Goal: Task Accomplishment & Management: Use online tool/utility

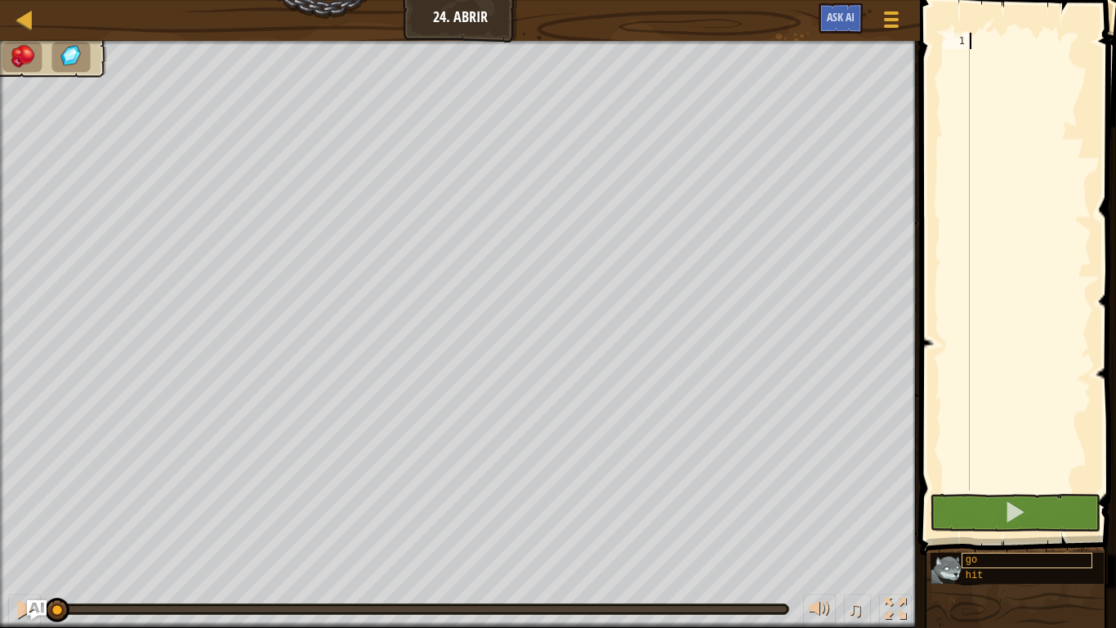
click at [967, 565] on span "go" at bounding box center [971, 559] width 11 height 11
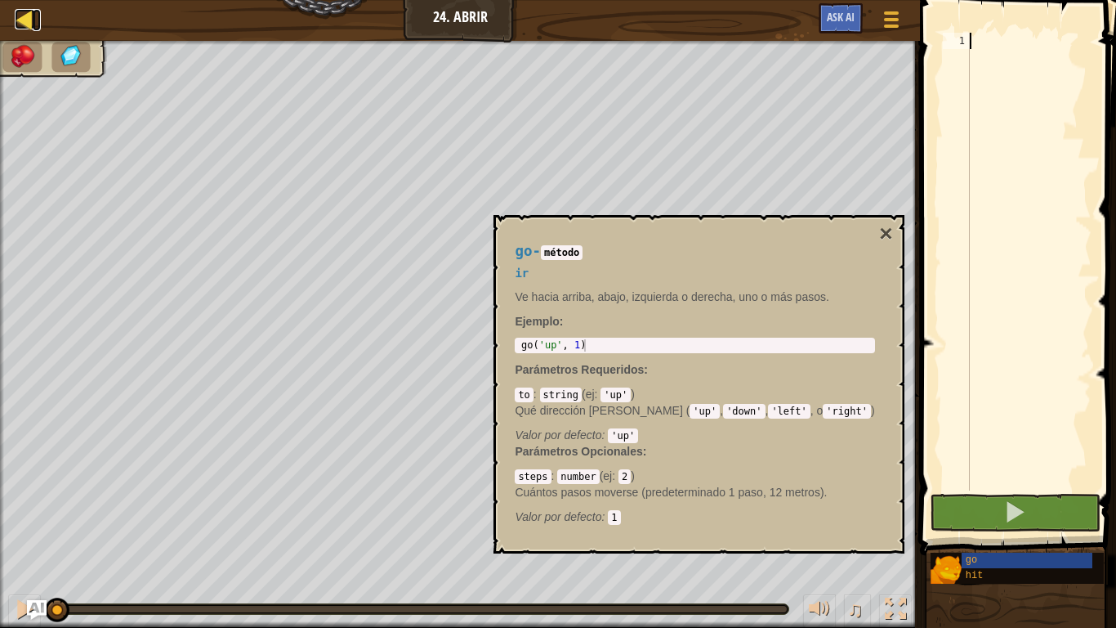
click at [22, 28] on div at bounding box center [25, 19] width 20 height 20
select select "es-419"
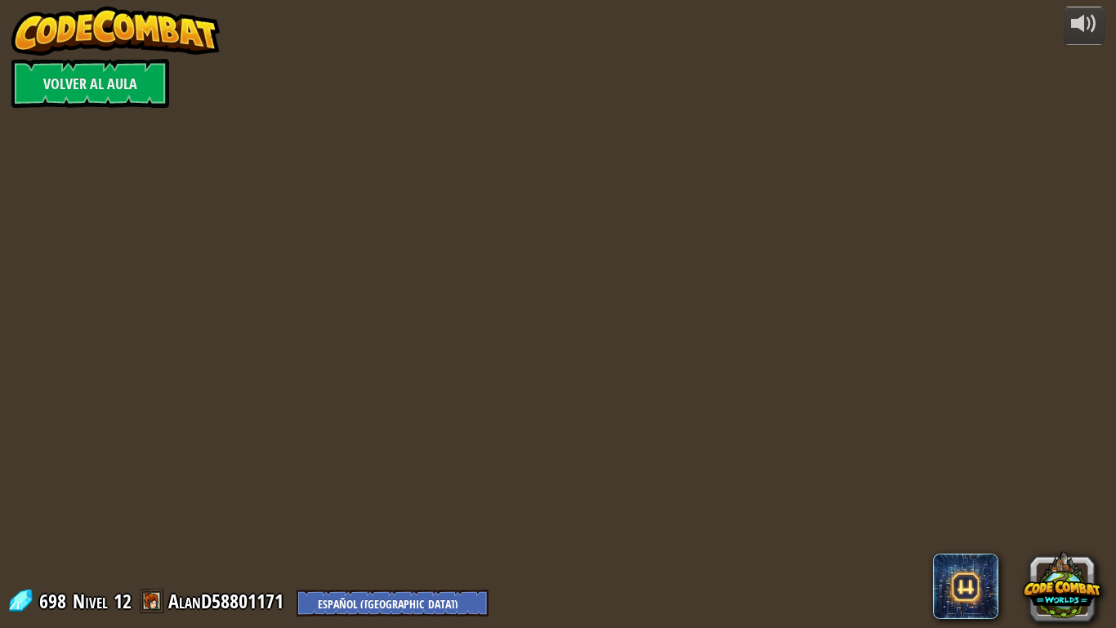
select select "es-419"
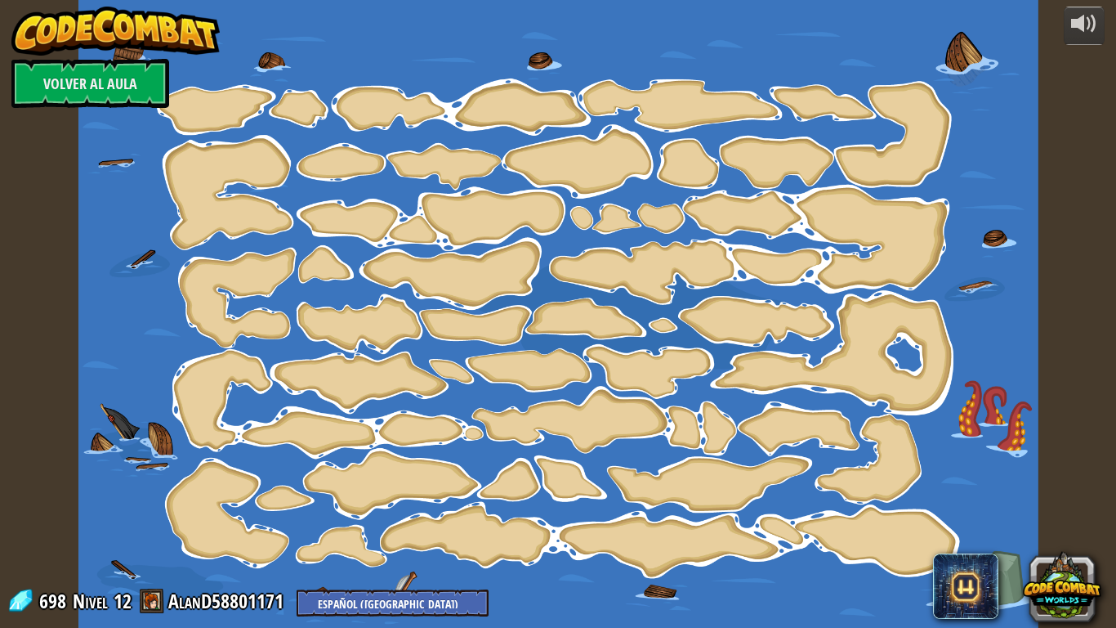
select select "es-419"
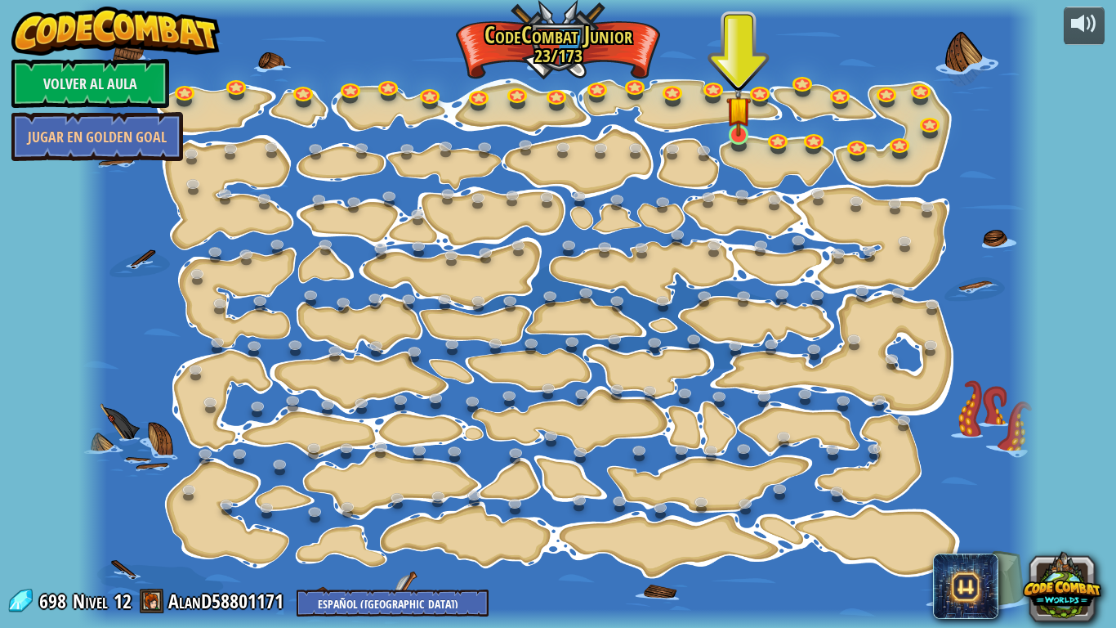
click at [730, 130] on img at bounding box center [738, 109] width 25 height 56
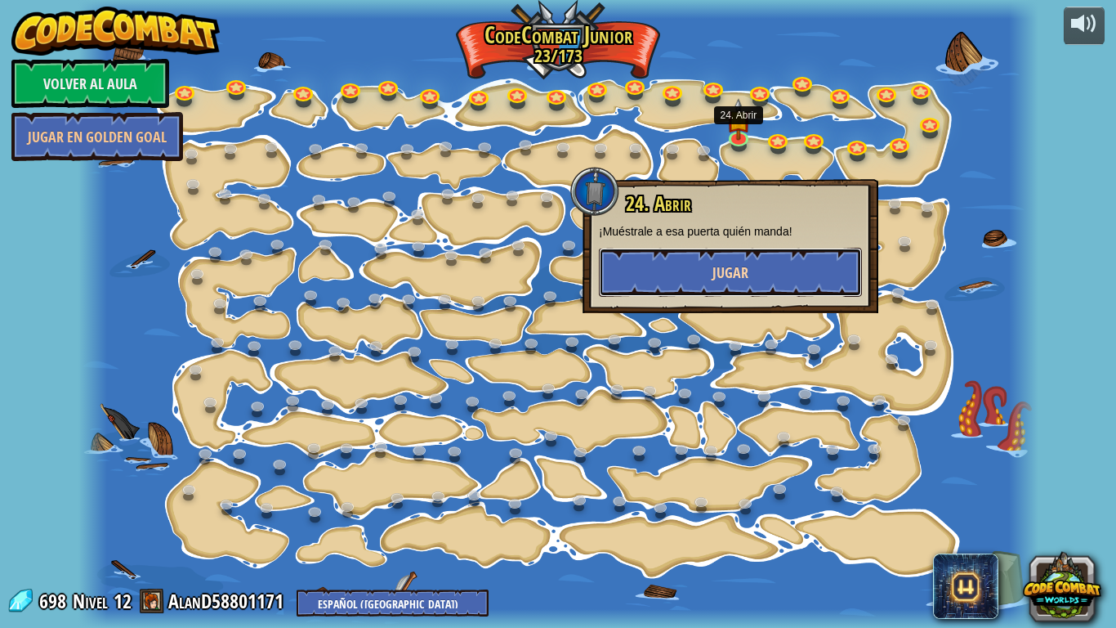
click at [757, 270] on button "Jugar" at bounding box center [730, 272] width 263 height 49
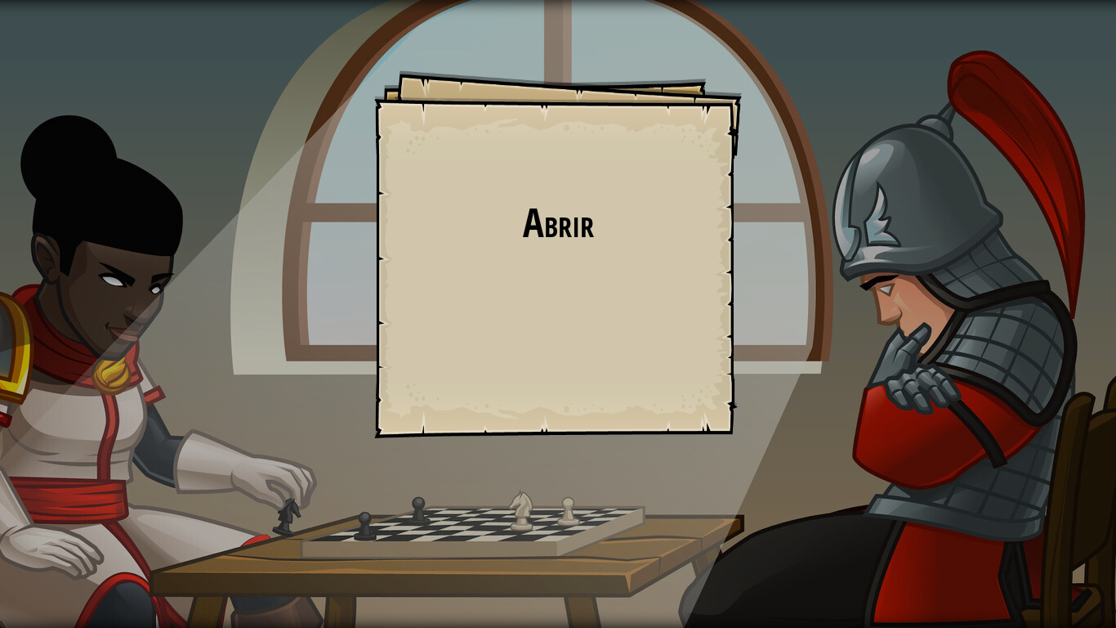
click at [314, 326] on div "Abrir Goals Start Level Error cargando del servidor Necesitas una suscripción p…" at bounding box center [558, 314] width 1116 height 628
click at [431, 277] on div "Abrir Goals Start Level Error cargando del servidor Necesitas una suscripción p…" at bounding box center [558, 254] width 368 height 368
click at [572, 386] on div "Abrir Goals Start Level Error cargando del servidor Necesitas una suscripción p…" at bounding box center [558, 254] width 368 height 368
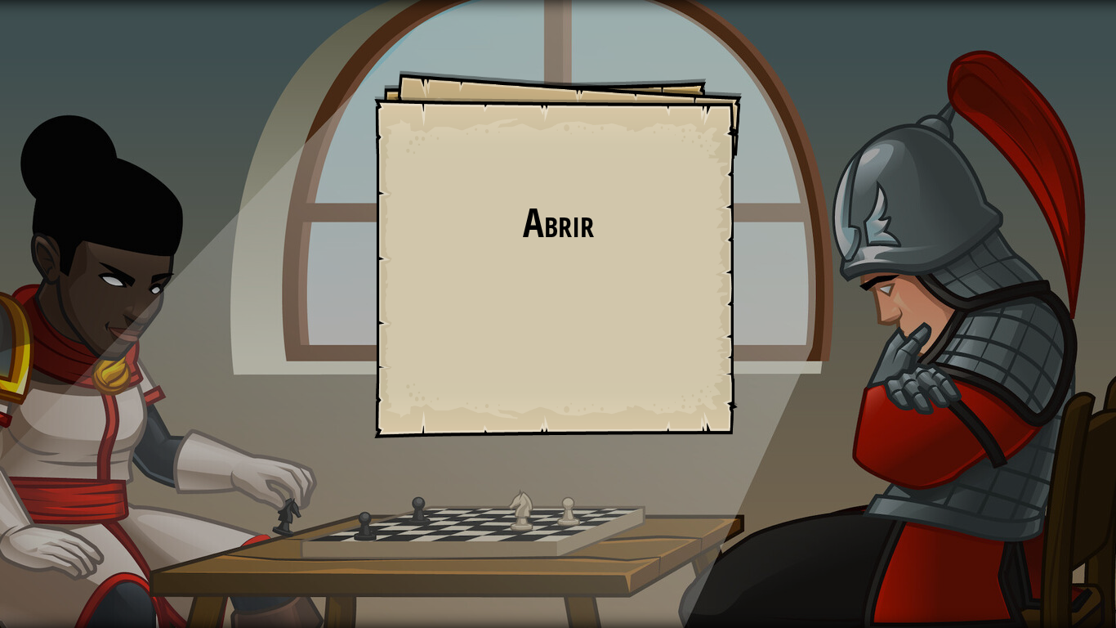
click at [572, 386] on div "Abrir Goals Start Level Error cargando del servidor Necesitas una suscripción p…" at bounding box center [558, 254] width 368 height 368
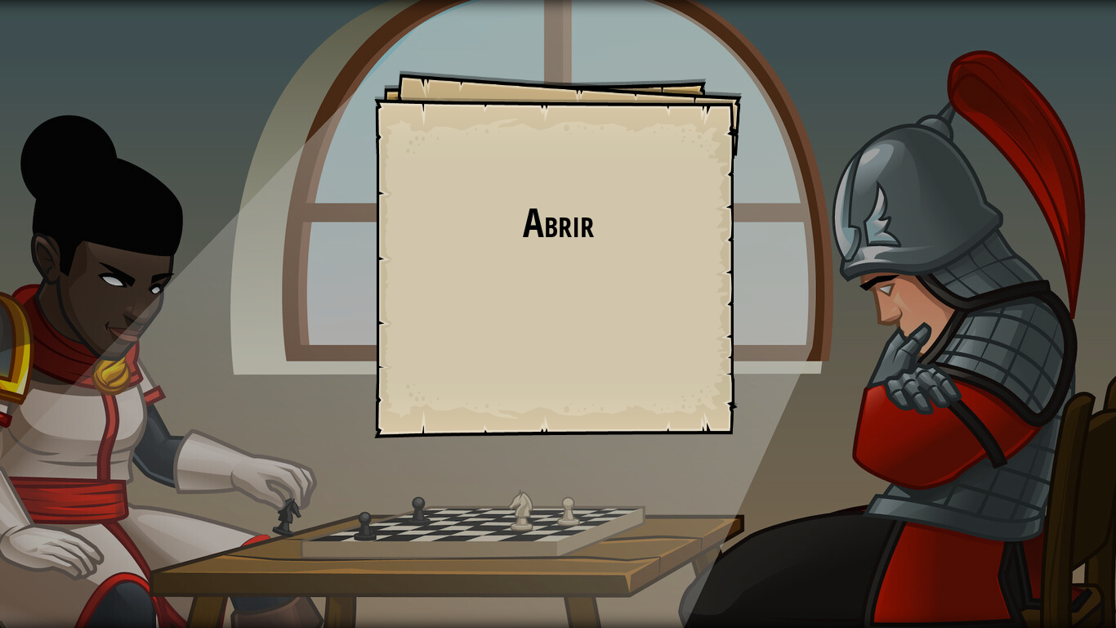
click at [572, 386] on div "Abrir Goals Start Level Error cargando del servidor Necesitas una suscripción p…" at bounding box center [558, 254] width 368 height 368
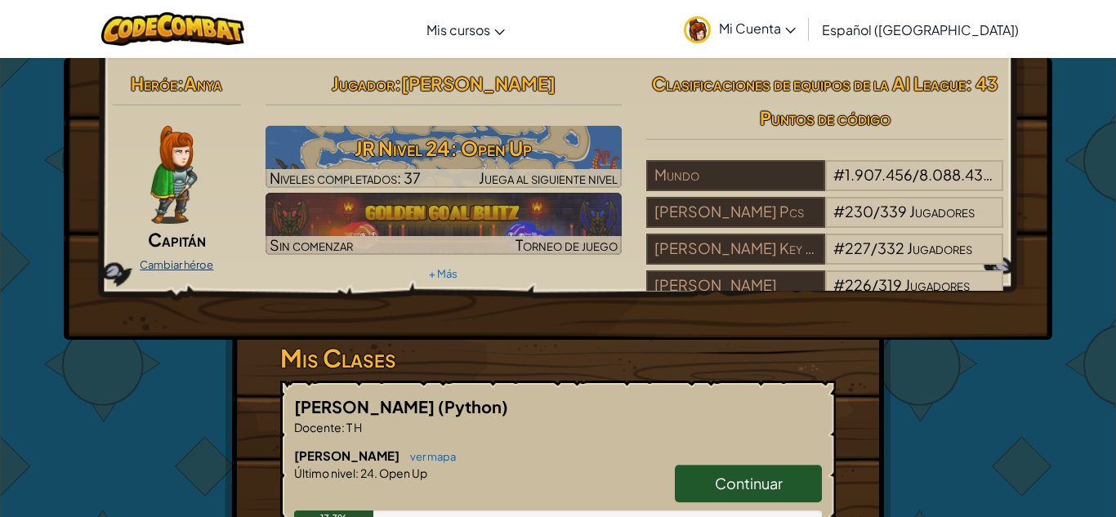
click at [192, 263] on link "Cambiar héroe" at bounding box center [177, 264] width 74 height 13
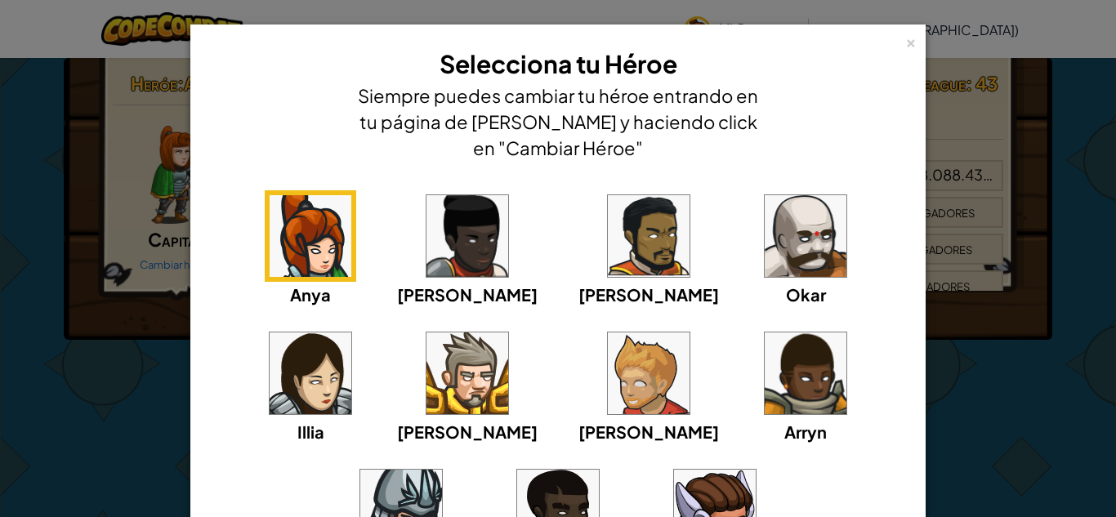
click at [1004, 37] on div "× Selecciona tu Héroe Siempre puedes cambiar tu héroe entrando en tu página de …" at bounding box center [558, 258] width 1116 height 517
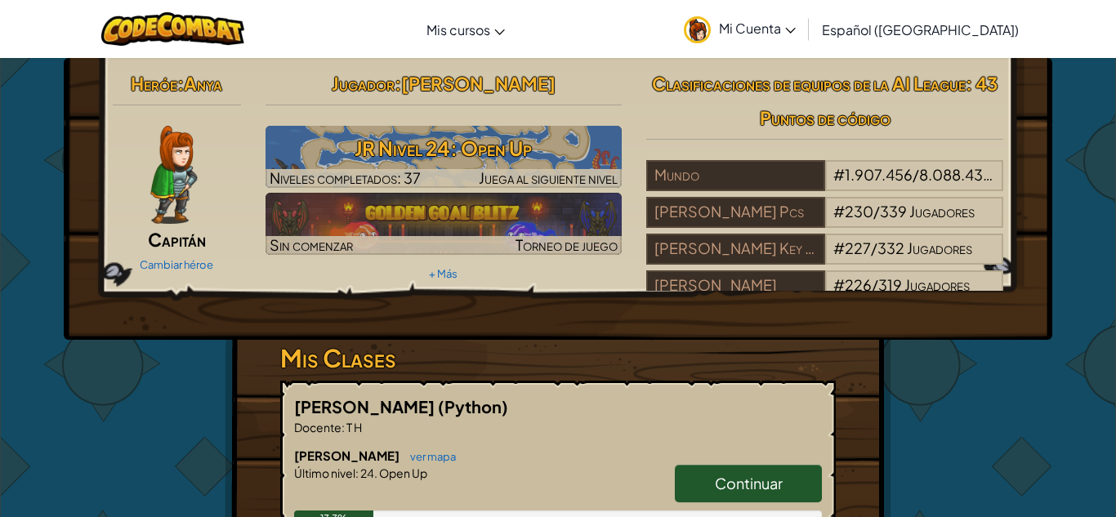
click at [181, 179] on img at bounding box center [173, 175] width 47 height 98
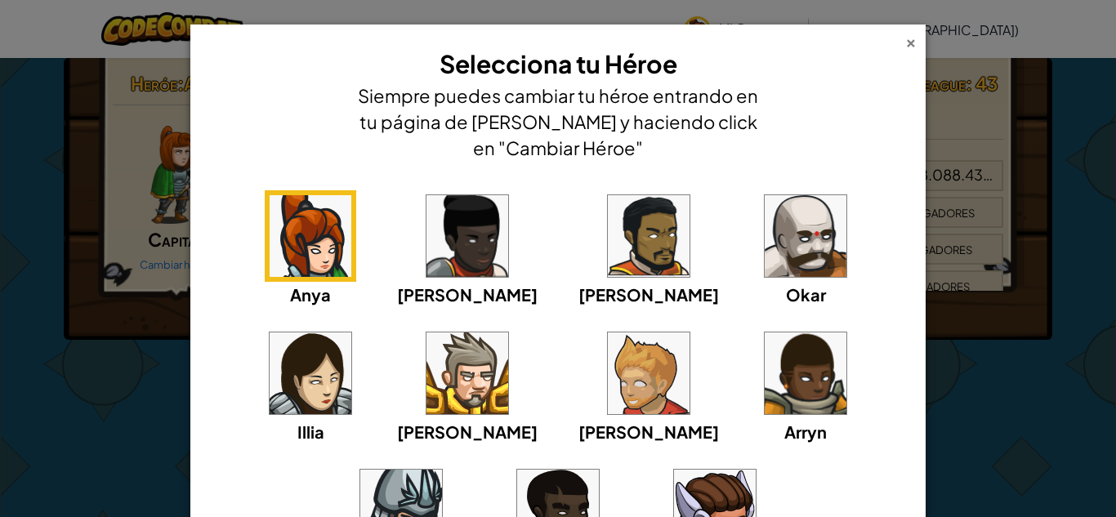
click at [911, 42] on div "×" at bounding box center [910, 40] width 11 height 17
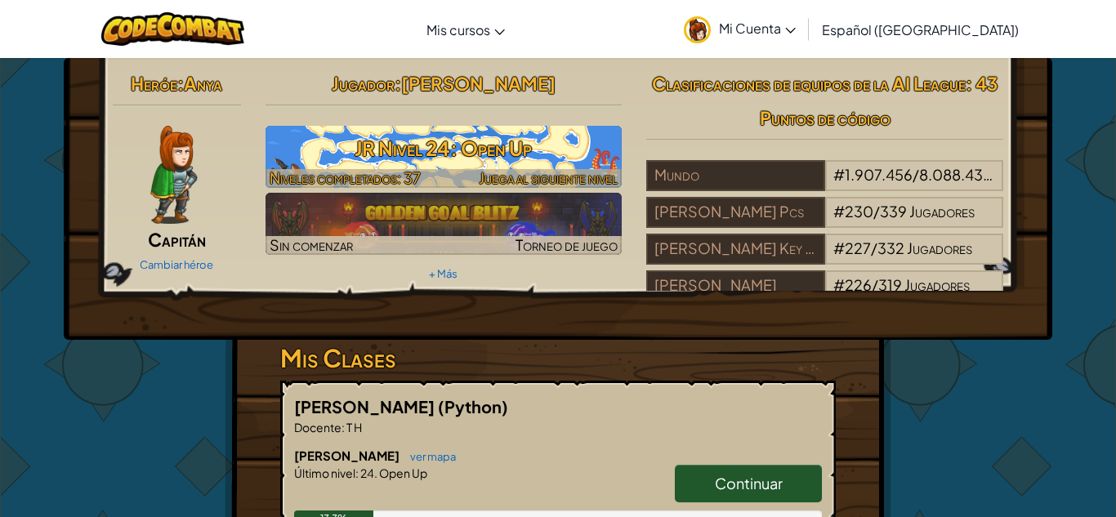
click at [320, 154] on h3 "JR Nivel 24: Open Up" at bounding box center [444, 148] width 357 height 37
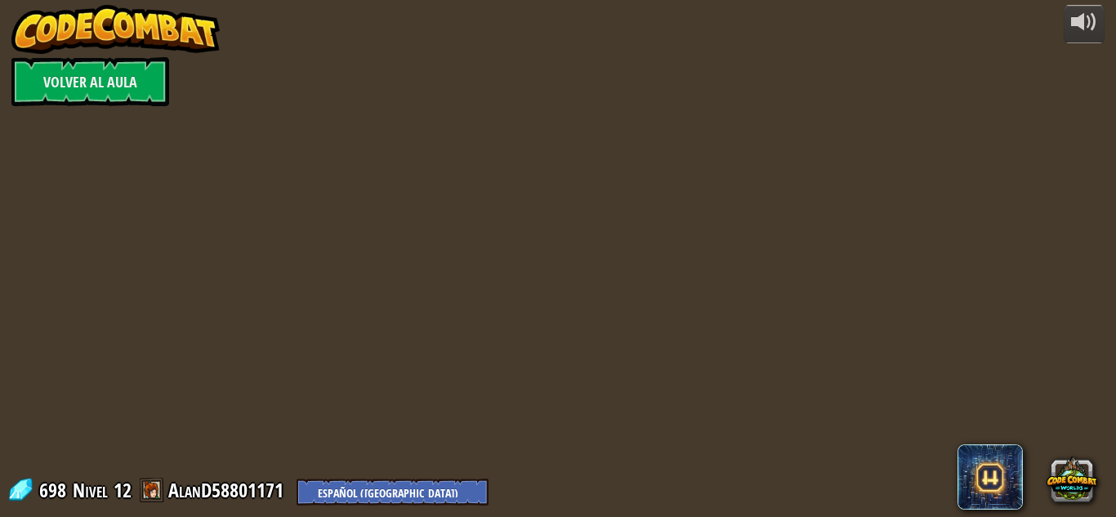
select select "es-419"
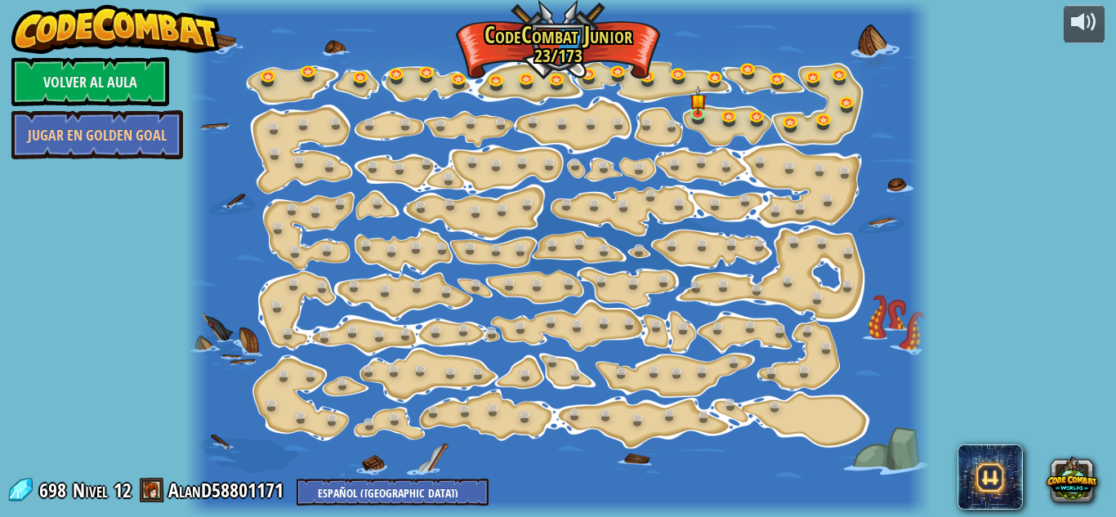
select select "es-419"
click at [262, 78] on link at bounding box center [271, 76] width 33 height 33
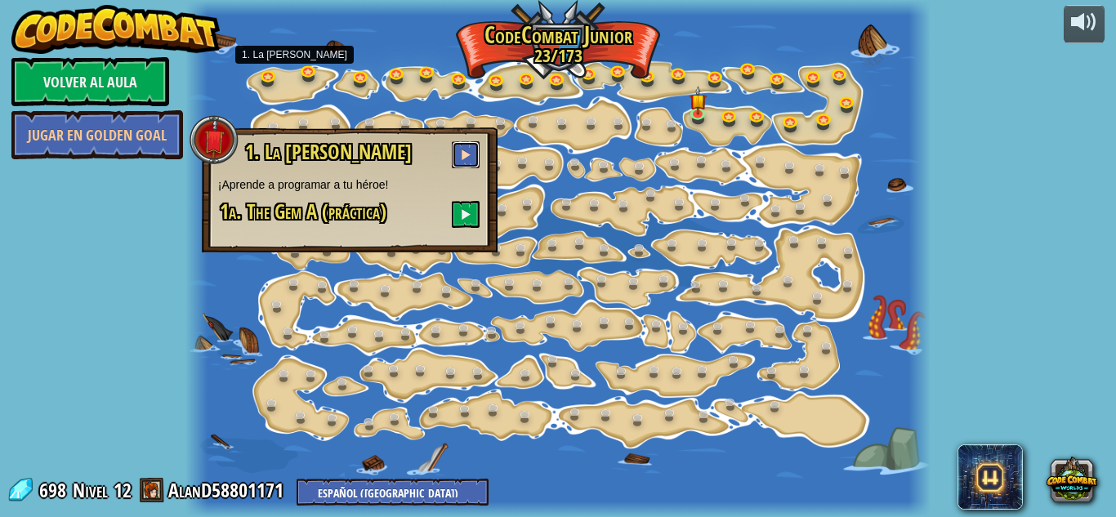
click at [465, 154] on span at bounding box center [465, 154] width 11 height 11
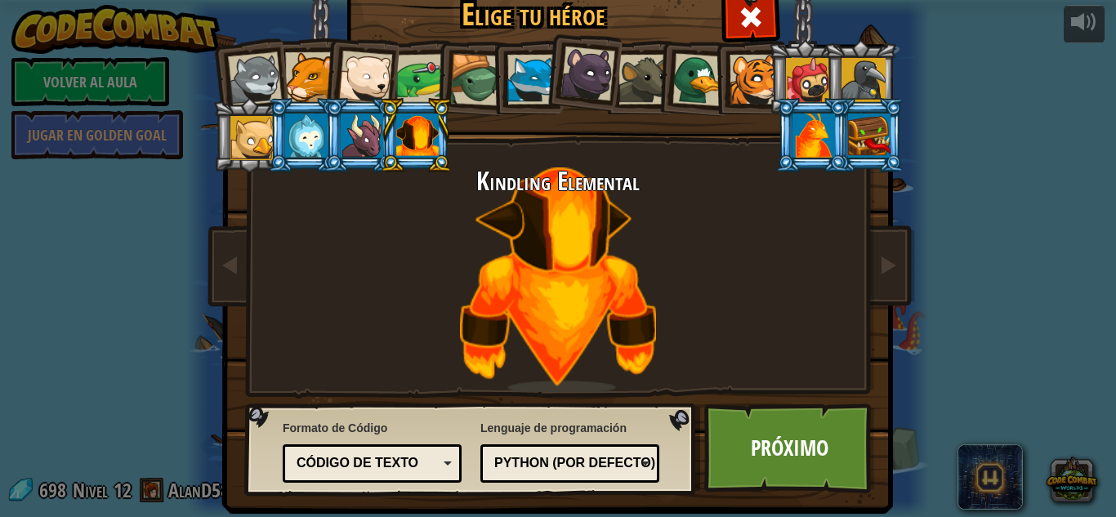
click at [806, 140] on div at bounding box center [814, 136] width 42 height 44
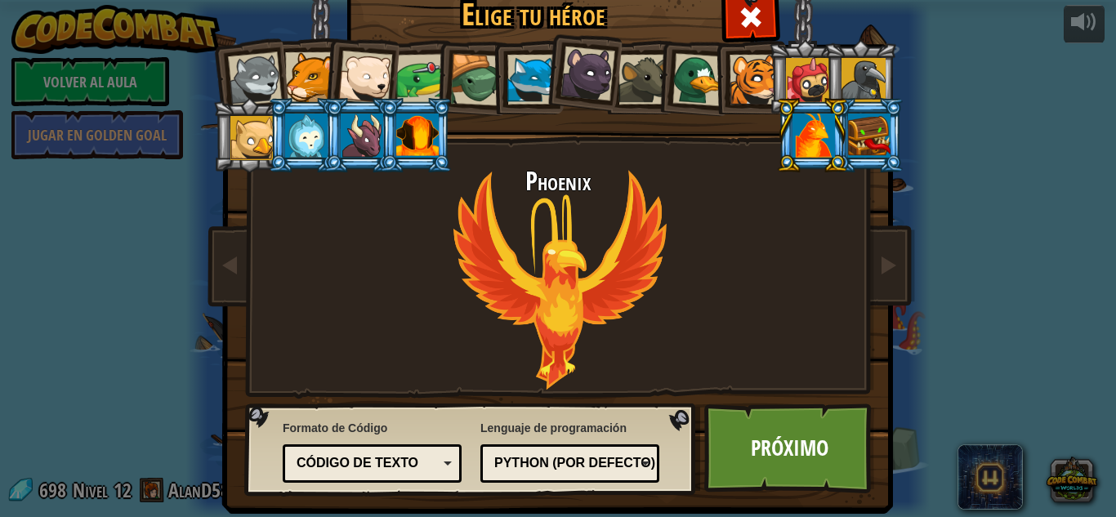
click at [871, 134] on div at bounding box center [869, 136] width 42 height 44
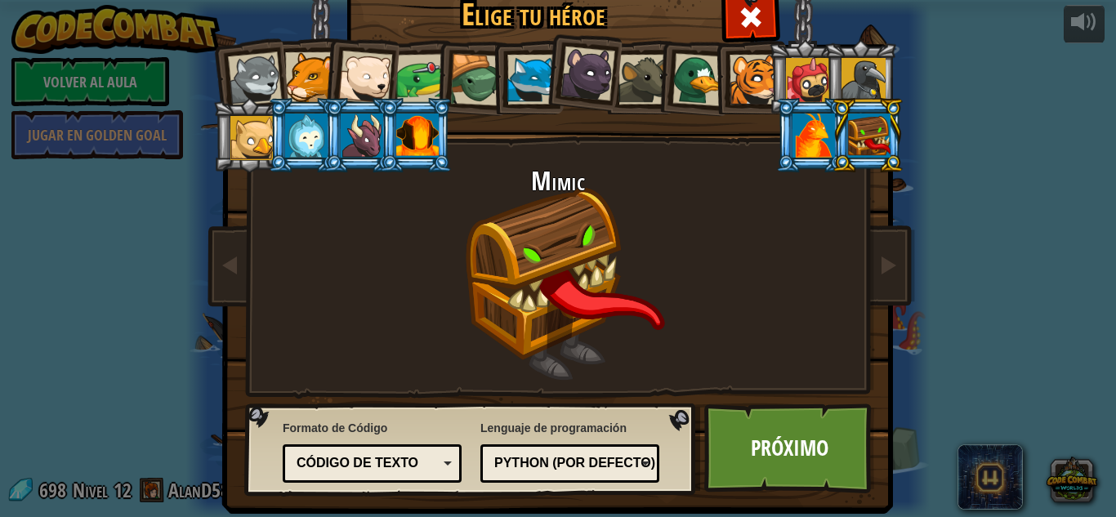
click at [750, 37] on div "Wolf Pup Cougar Polar Bear Cub Frog Tortuga Blue Fox Panterita Brown Rat Pato C…" at bounding box center [558, 210] width 613 height 356
click at [747, 21] on span at bounding box center [751, 17] width 26 height 26
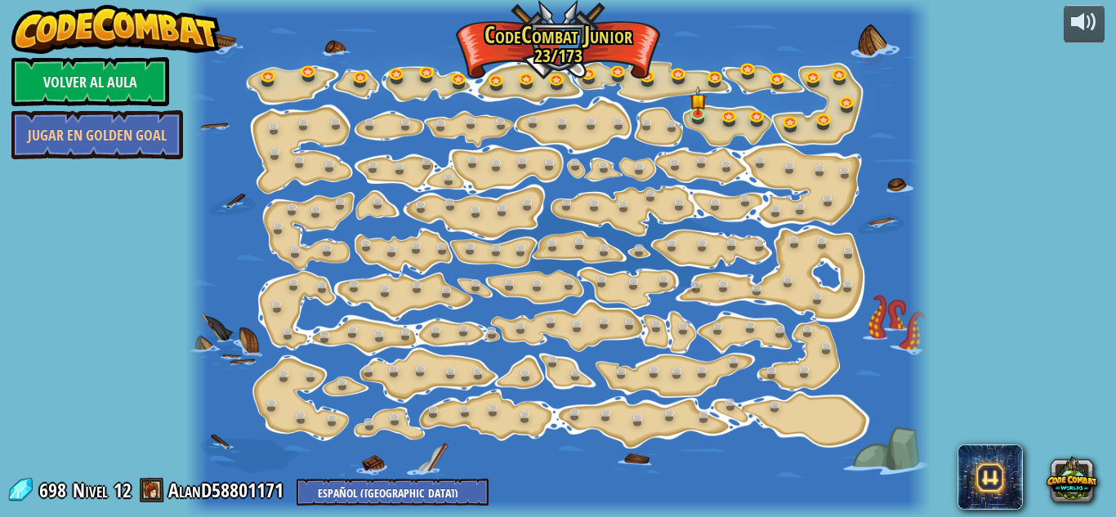
click at [889, 216] on div at bounding box center [557, 258] width 745 height 517
click at [890, 217] on div at bounding box center [557, 258] width 745 height 517
click at [891, 220] on div at bounding box center [557, 258] width 745 height 517
click at [895, 230] on div at bounding box center [557, 258] width 745 height 517
click at [555, 75] on link at bounding box center [559, 80] width 33 height 33
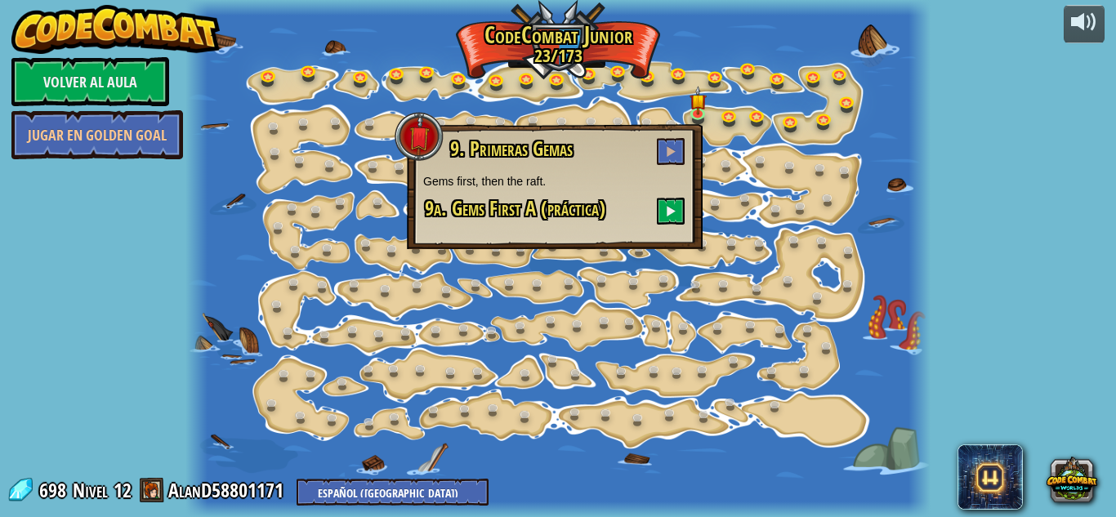
click at [565, 44] on div at bounding box center [557, 258] width 745 height 517
click at [567, 42] on div at bounding box center [557, 258] width 745 height 517
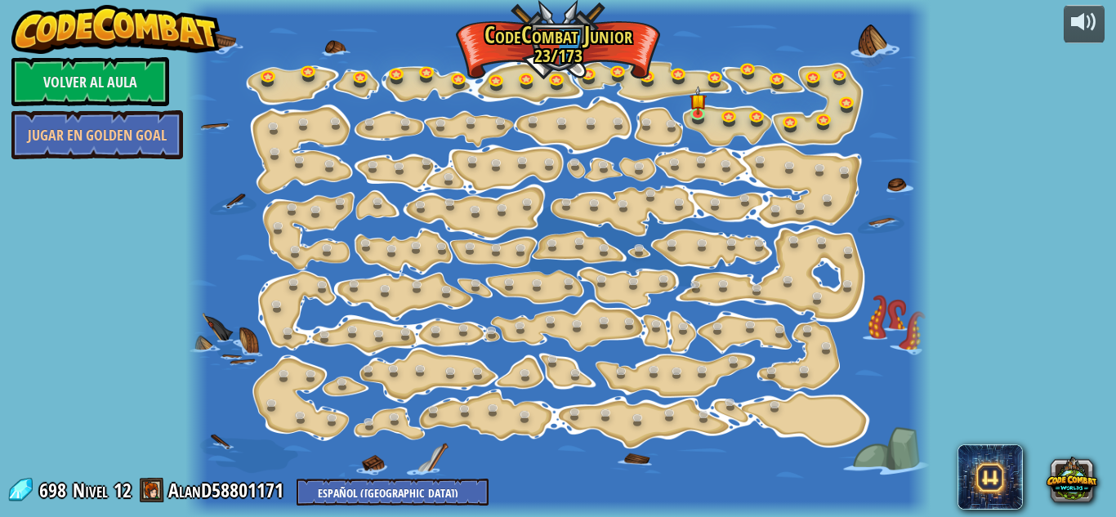
click at [58, 496] on span "698" at bounding box center [55, 490] width 32 height 26
click at [170, 494] on link "AlanD58801171" at bounding box center [228, 490] width 120 height 26
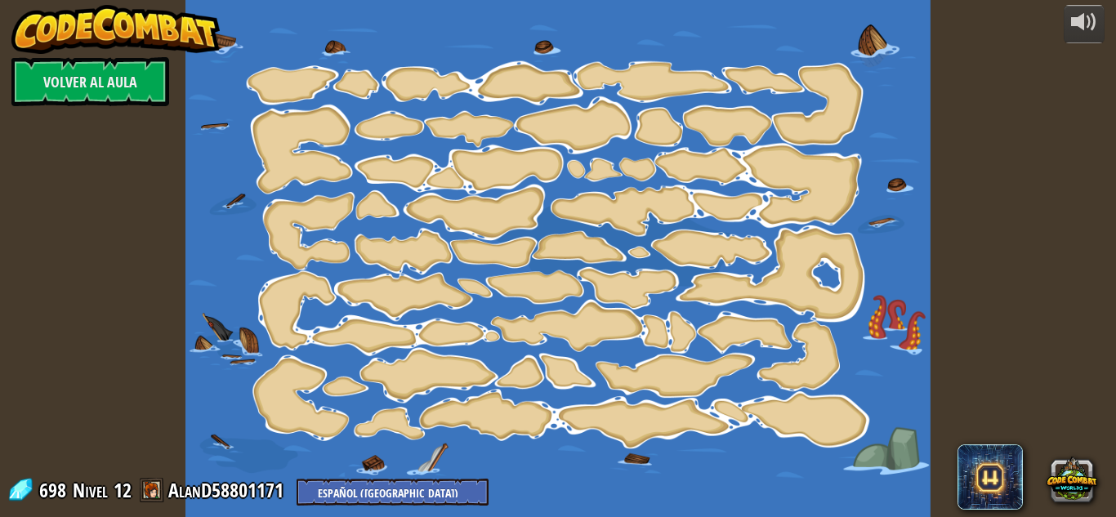
select select "es-419"
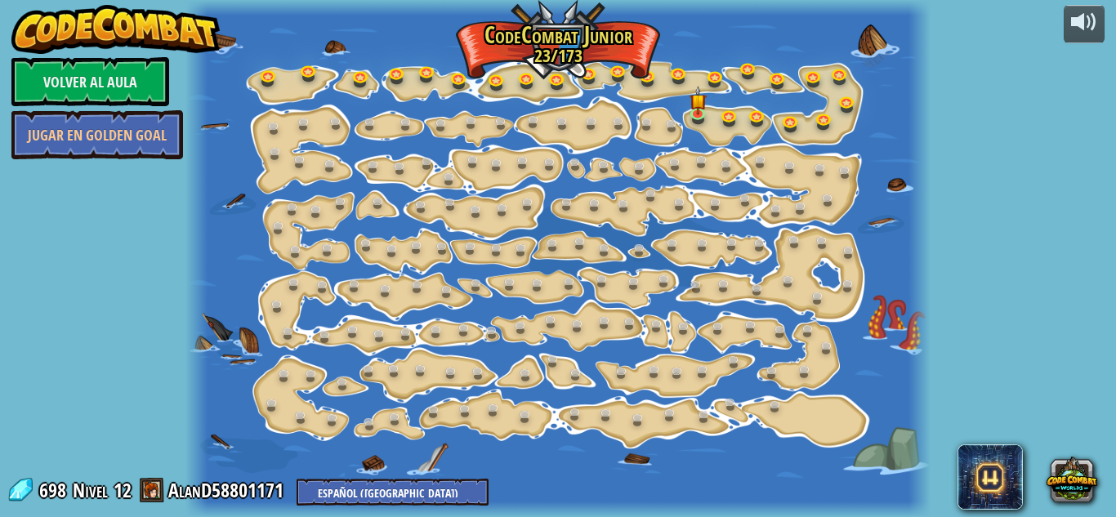
select select "es-419"
click at [690, 116] on link at bounding box center [701, 113] width 33 height 33
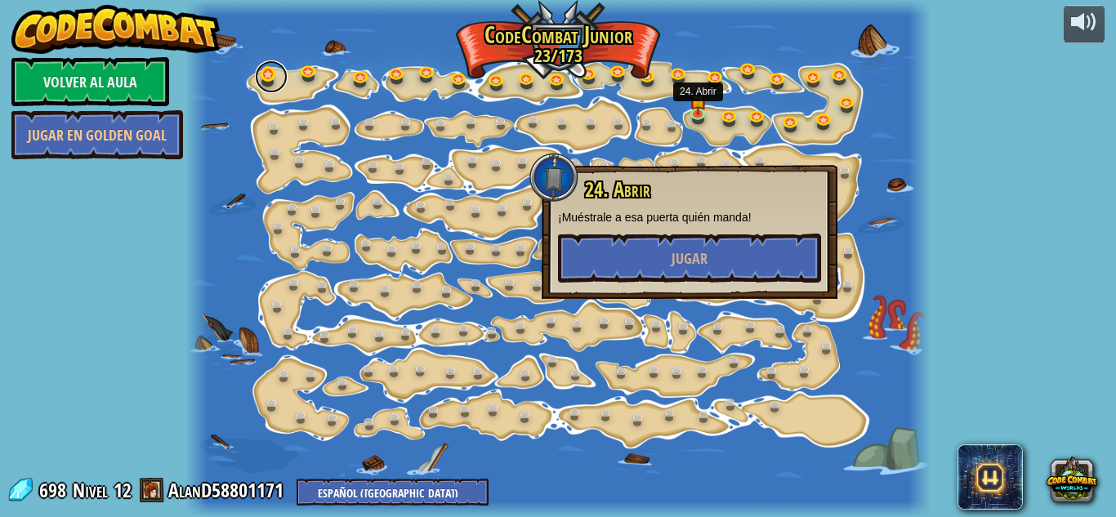
click at [270, 86] on link at bounding box center [271, 76] width 33 height 33
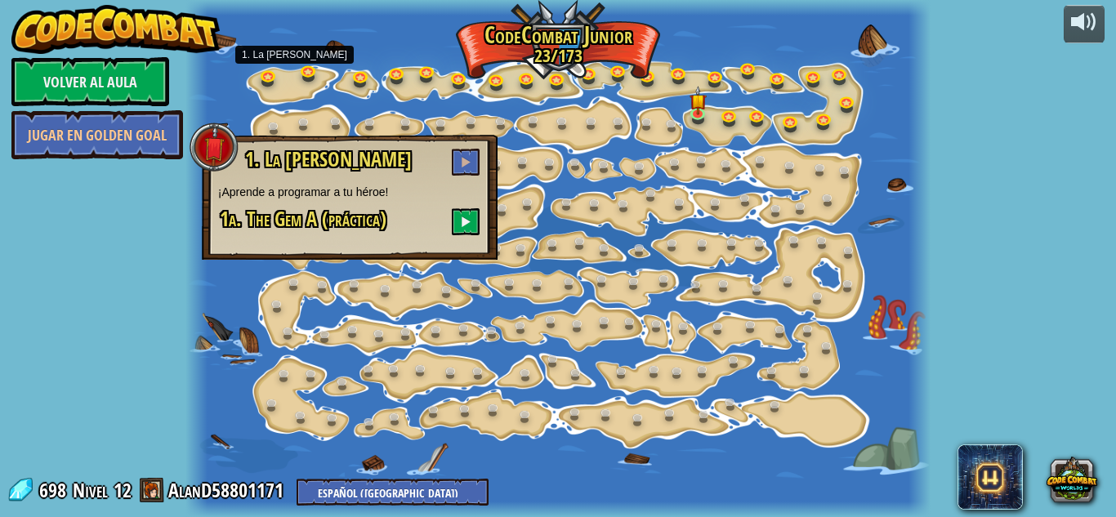
click at [485, 164] on div "1. La Gema ¡Aprende a programar a tu héroe! 1a. The Gem A (práctica)" at bounding box center [350, 197] width 296 height 125
click at [465, 162] on span at bounding box center [465, 161] width 11 height 11
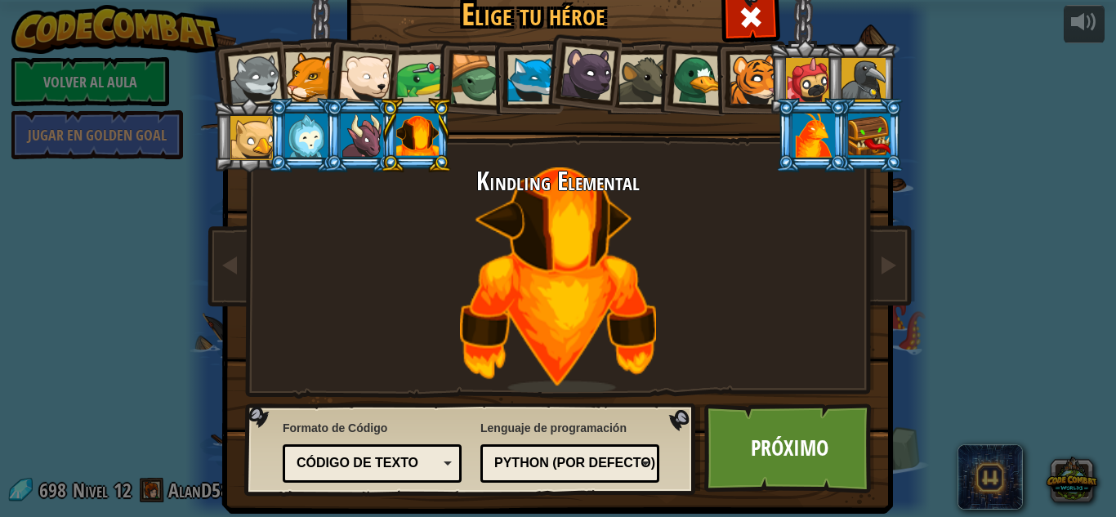
click at [820, 136] on div at bounding box center [814, 136] width 42 height 44
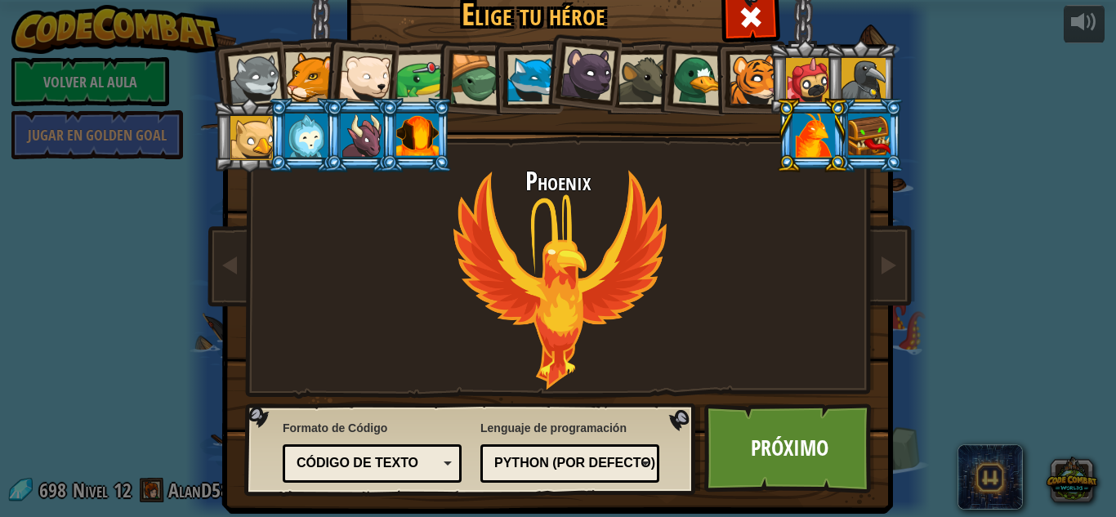
click at [880, 70] on div at bounding box center [864, 80] width 44 height 44
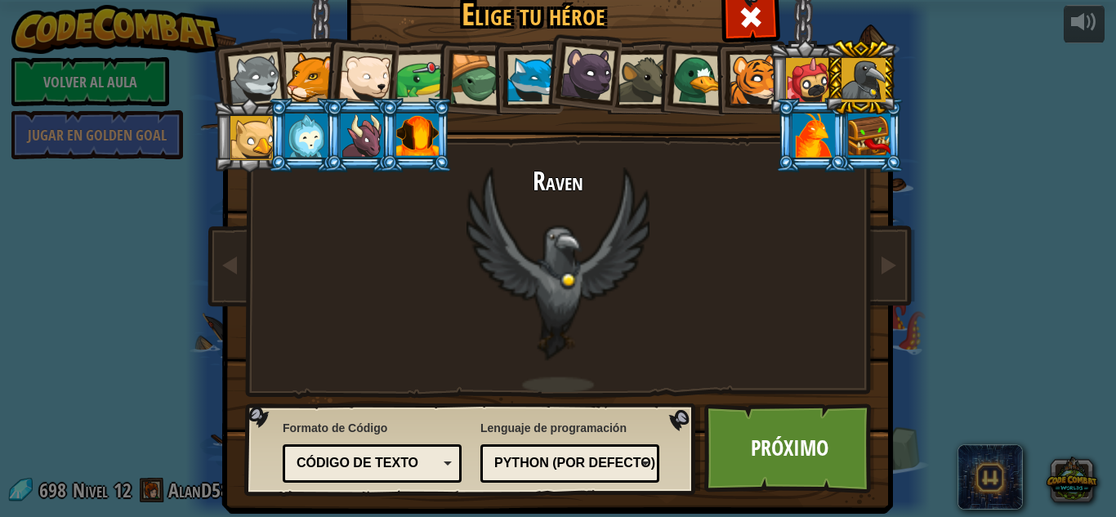
click at [873, 83] on div at bounding box center [864, 80] width 44 height 44
click at [812, 136] on div at bounding box center [814, 136] width 42 height 44
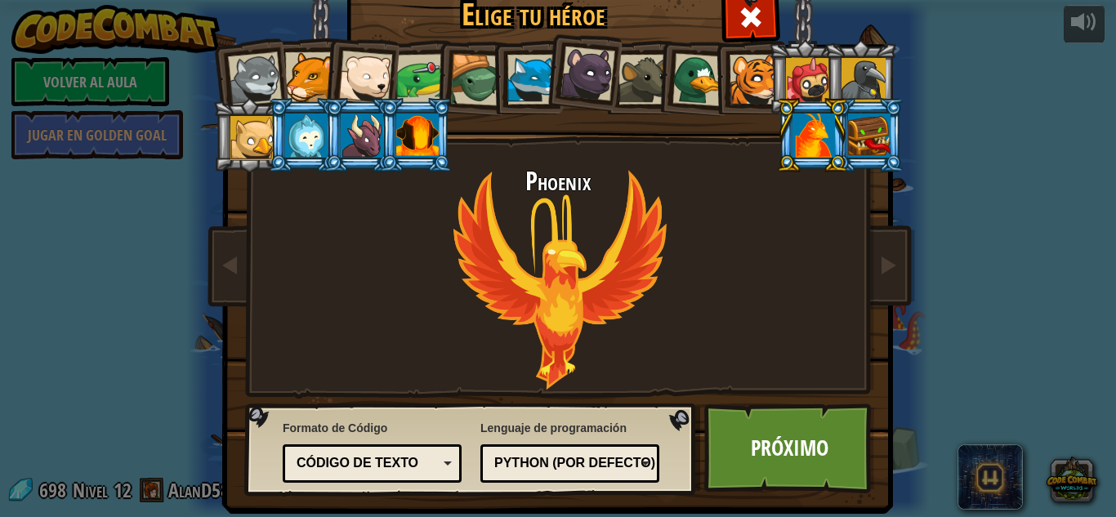
scroll to position [21, 0]
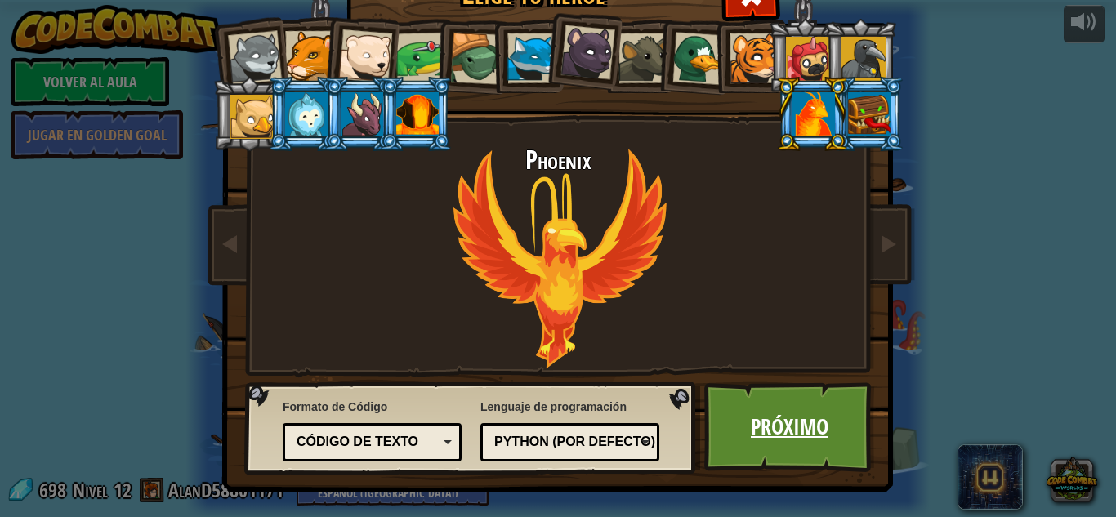
click at [806, 437] on link "Próximo" at bounding box center [789, 427] width 171 height 90
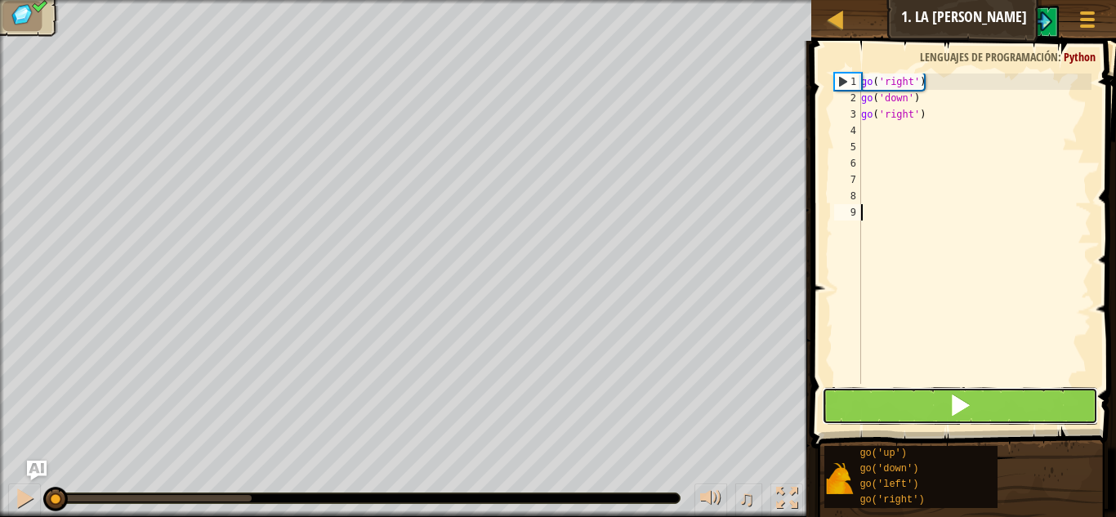
click at [1018, 409] on button at bounding box center [960, 406] width 276 height 38
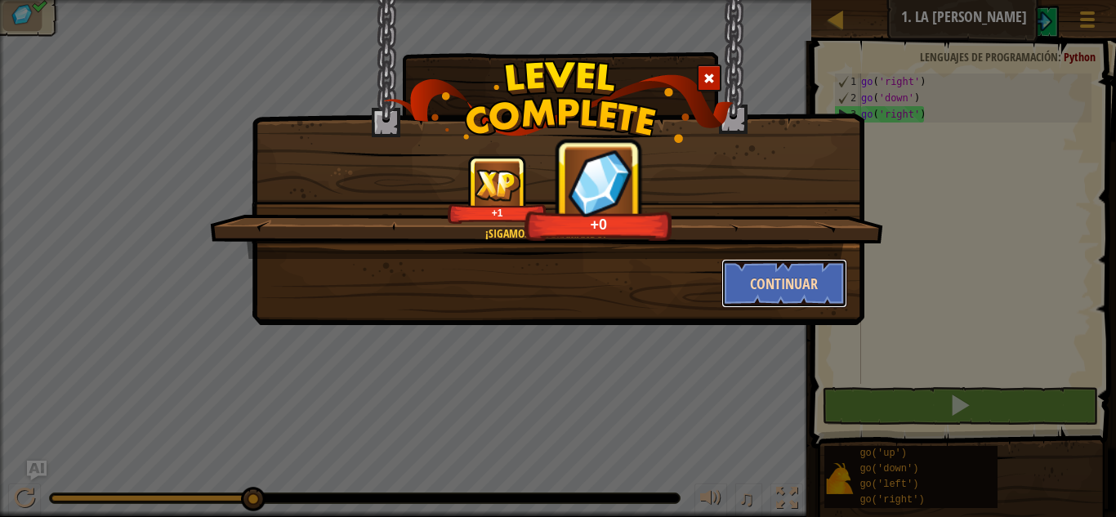
click at [806, 279] on button "Continuar" at bounding box center [785, 283] width 127 height 49
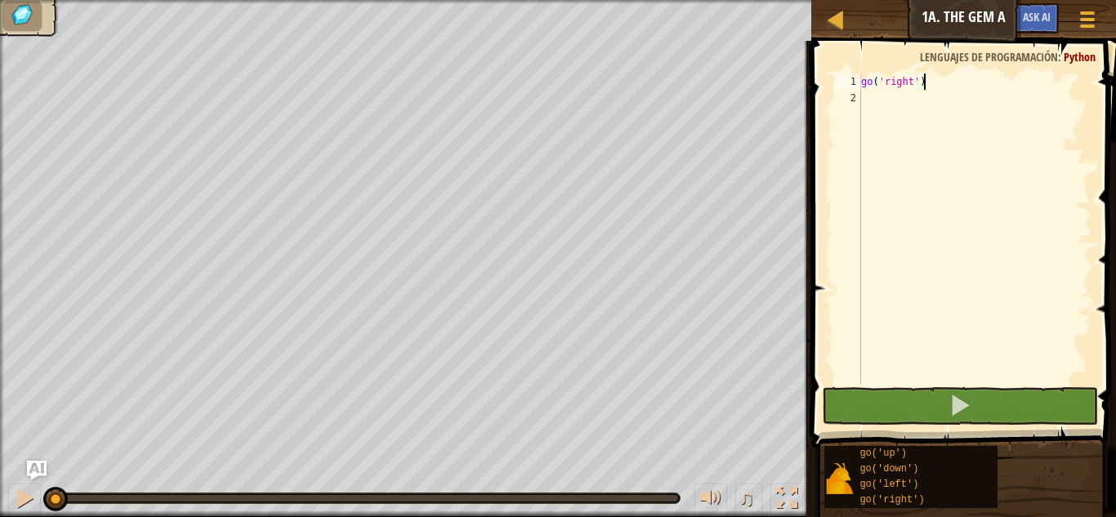
click at [880, 118] on div "go ( 'right' )" at bounding box center [975, 245] width 234 height 343
type textarea "go"
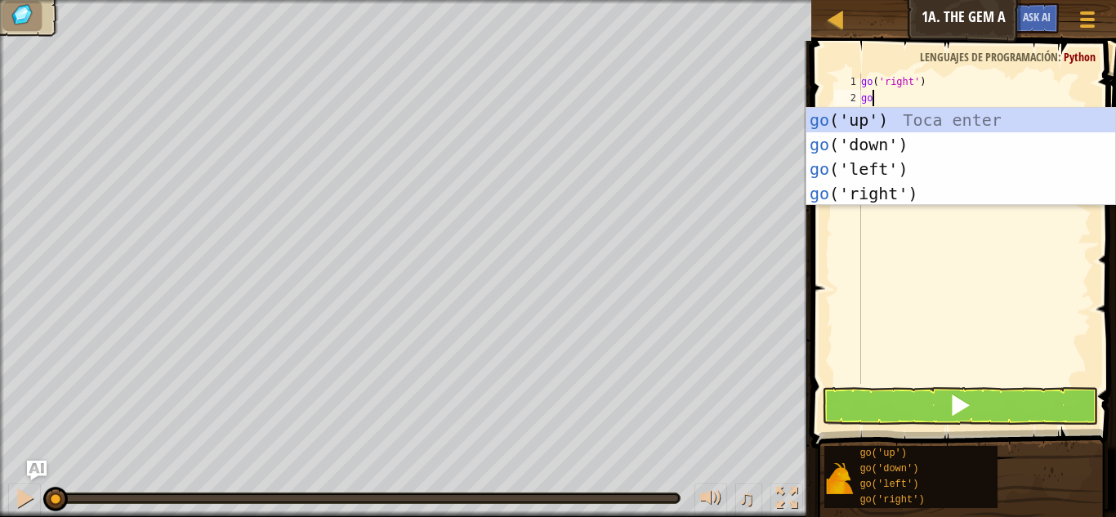
click at [949, 127] on div "go ('up') Toca enter go ('down') Toca enter go ('left') Toca enter go ('right')…" at bounding box center [960, 181] width 309 height 147
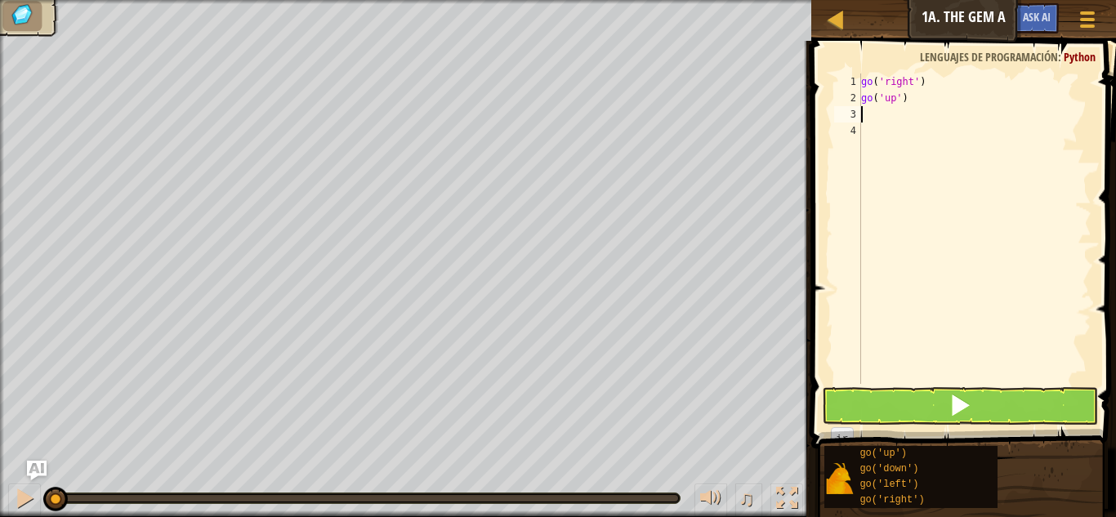
type textarea "go"
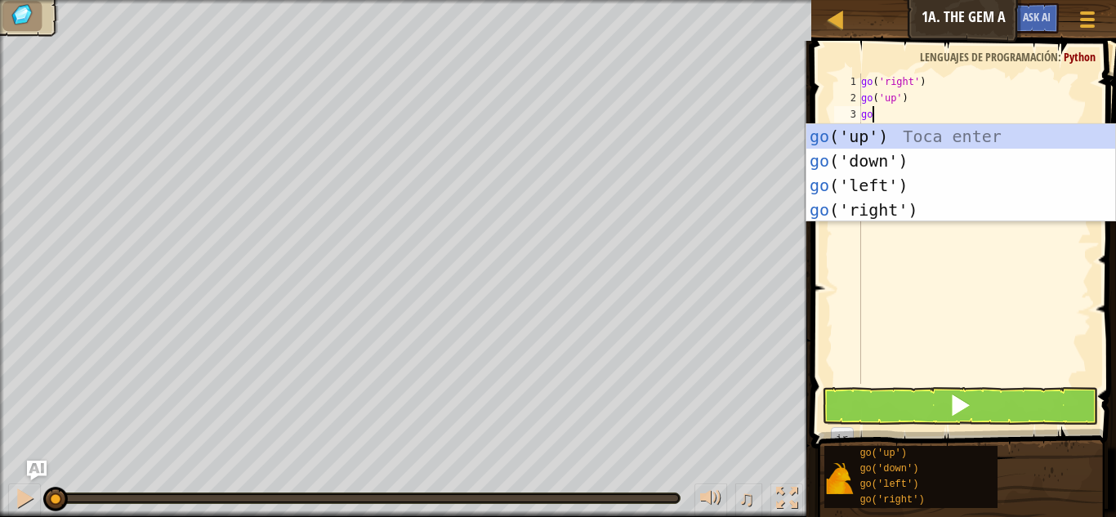
scroll to position [7, 1]
click at [941, 209] on div "go ('up') Toca enter go ('down') Toca enter go ('left') Toca enter go ('right')…" at bounding box center [960, 197] width 309 height 147
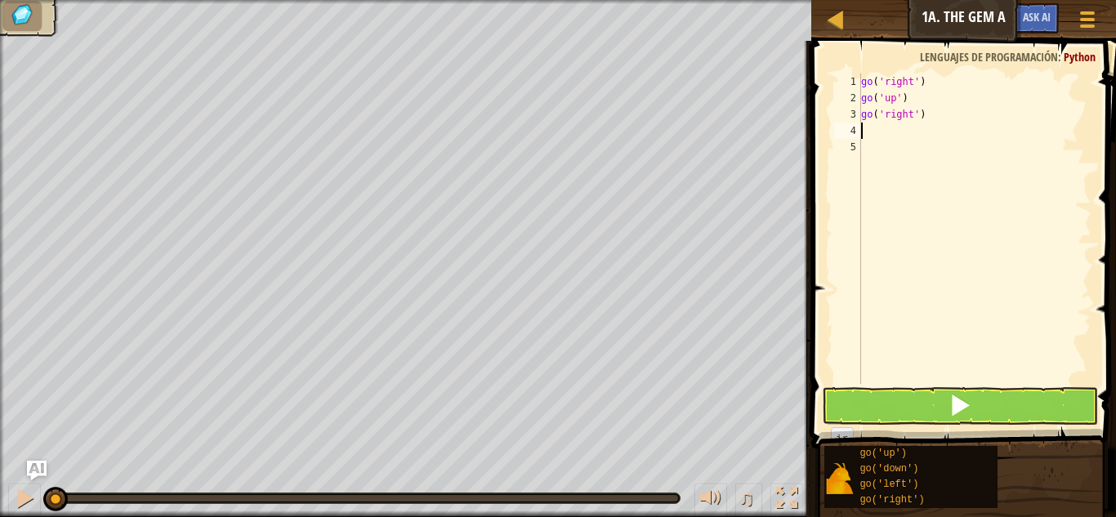
scroll to position [7, 0]
click at [1019, 413] on button at bounding box center [960, 406] width 276 height 38
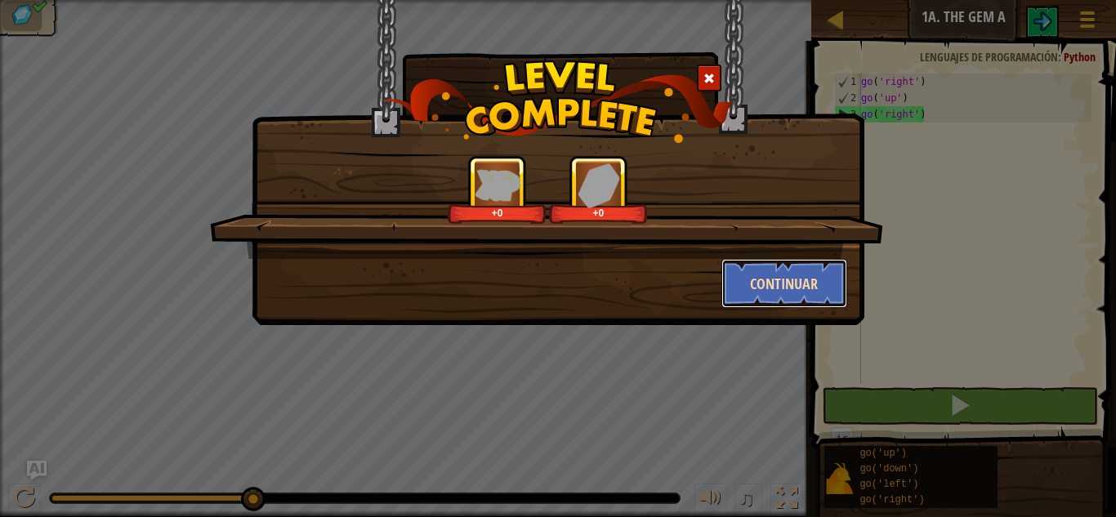
click at [806, 303] on button "Continuar" at bounding box center [785, 283] width 127 height 49
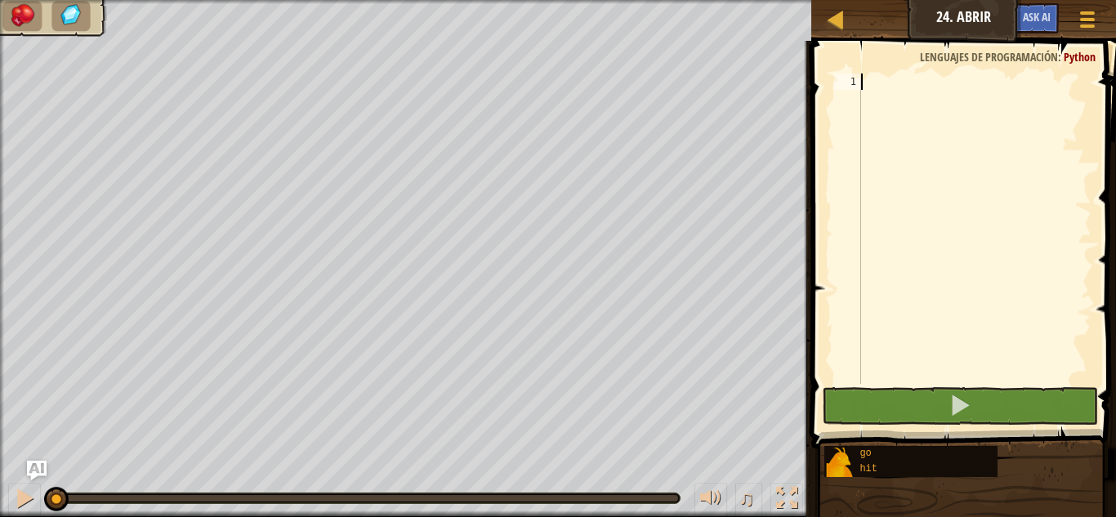
scroll to position [7, 0]
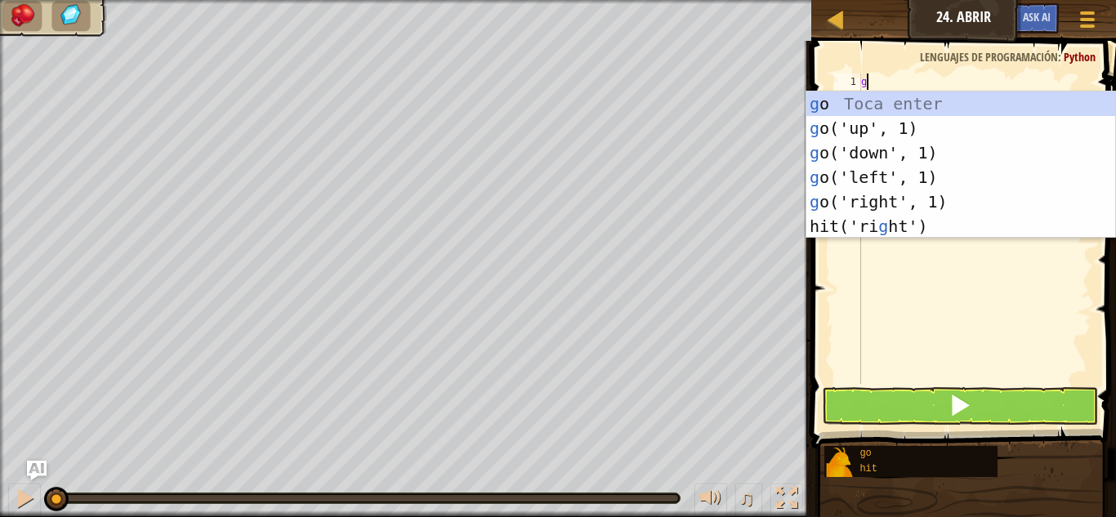
type textarea "go"
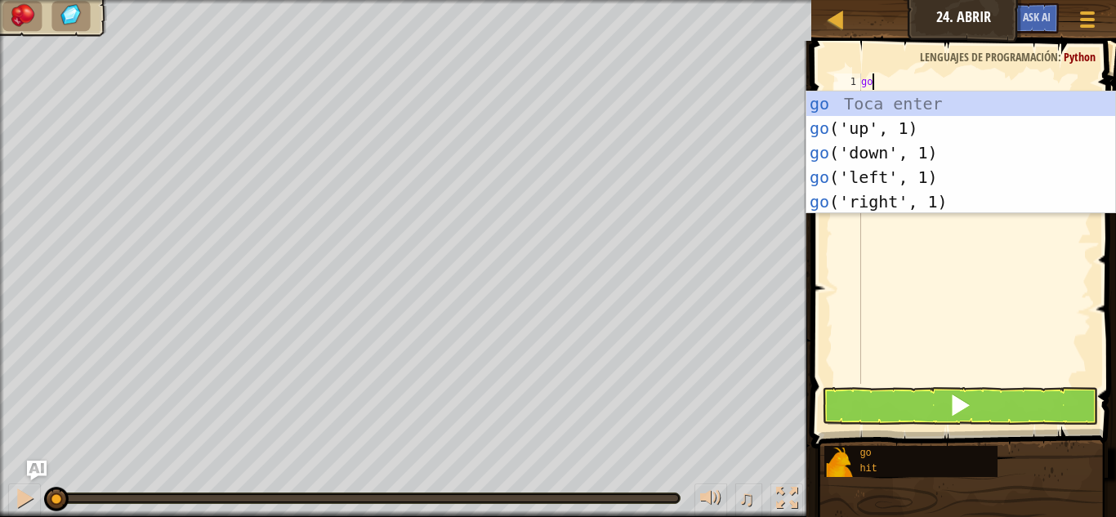
click at [958, 133] on div "go Toca enter go ('up', 1) Toca enter go ('down', 1) Toca enter go ('left', 1) …" at bounding box center [960, 178] width 309 height 172
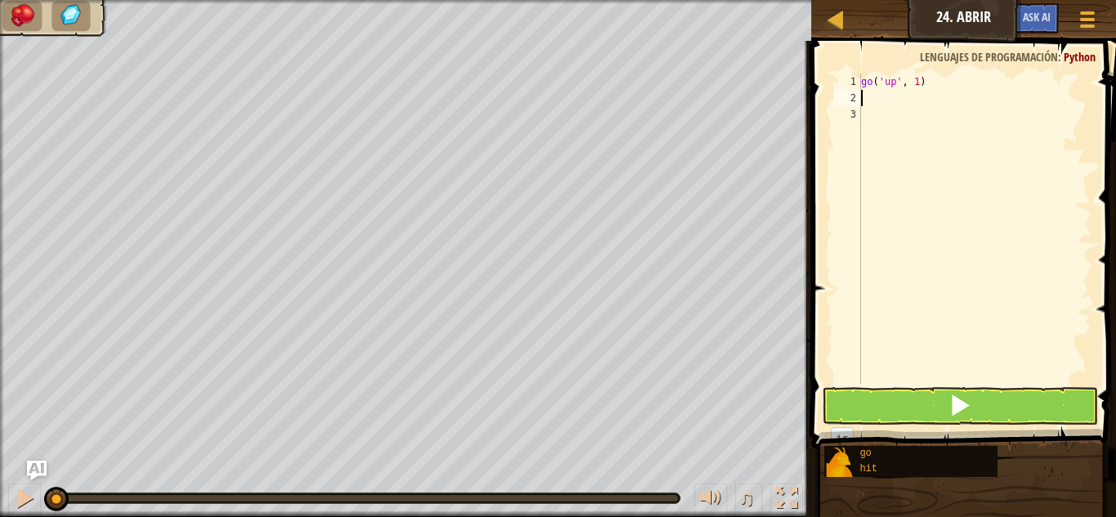
scroll to position [7, 0]
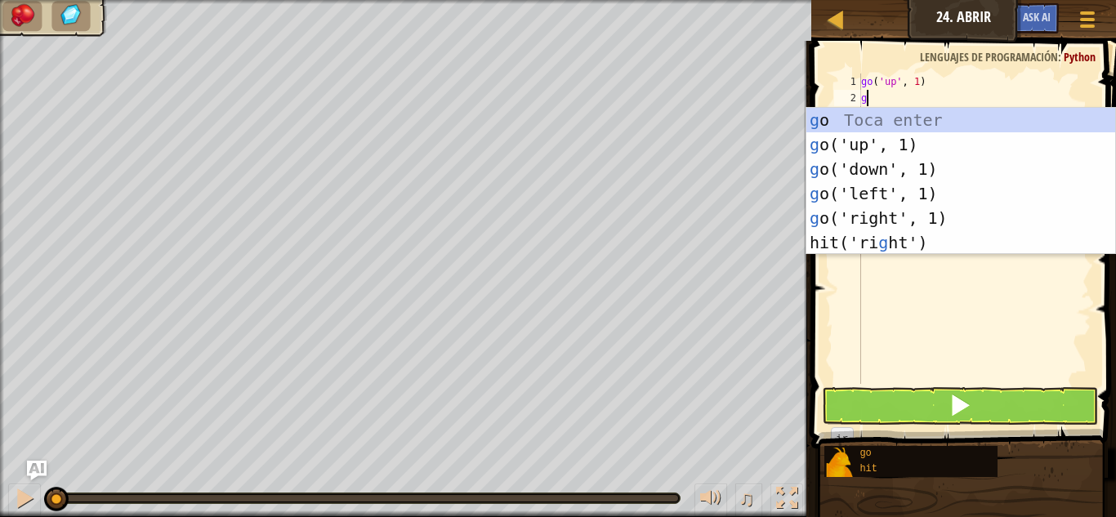
type textarea "go"
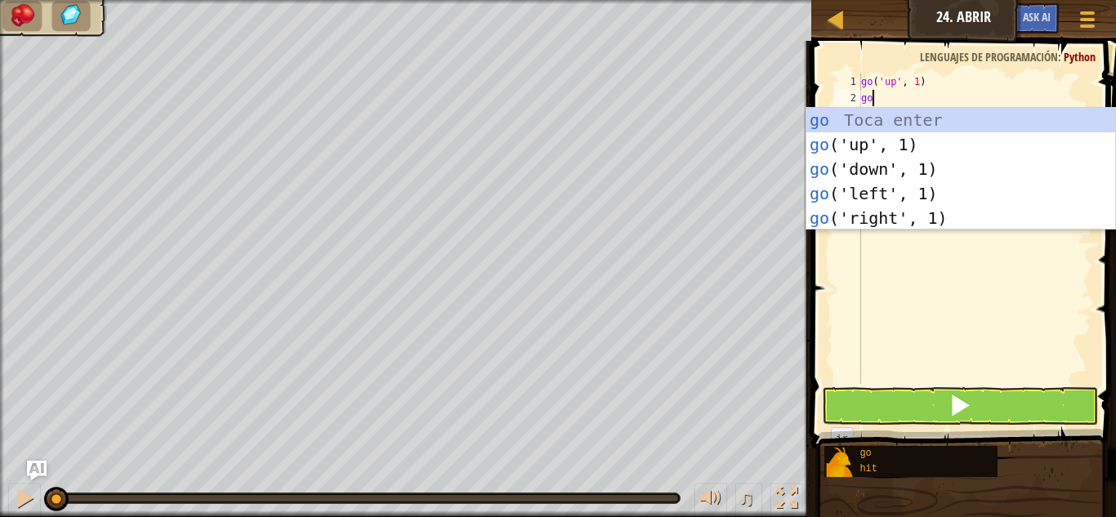
click at [944, 146] on div "go Toca enter go ('up', 1) Toca enter go ('down', 1) Toca enter go ('left', 1) …" at bounding box center [960, 194] width 309 height 172
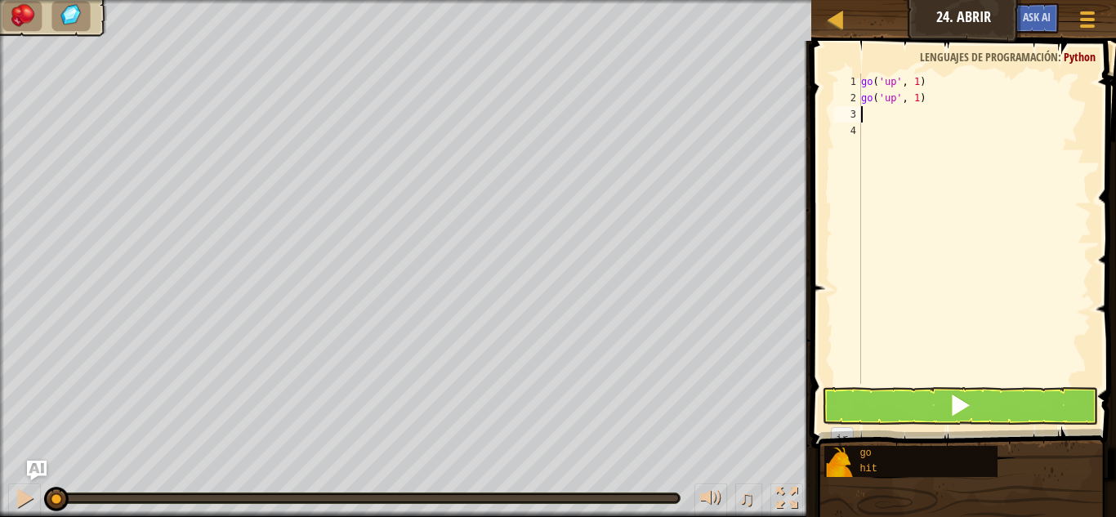
scroll to position [7, 0]
click at [973, 414] on button at bounding box center [960, 406] width 276 height 38
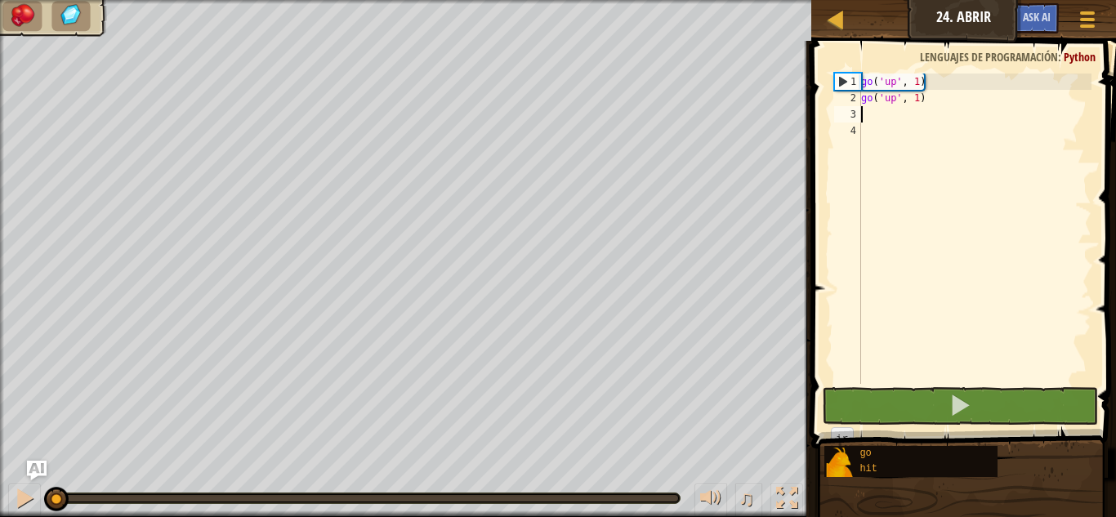
click at [34, 23] on img at bounding box center [22, 15] width 27 height 23
click at [37, 470] on img "Ask AI" at bounding box center [36, 470] width 21 height 21
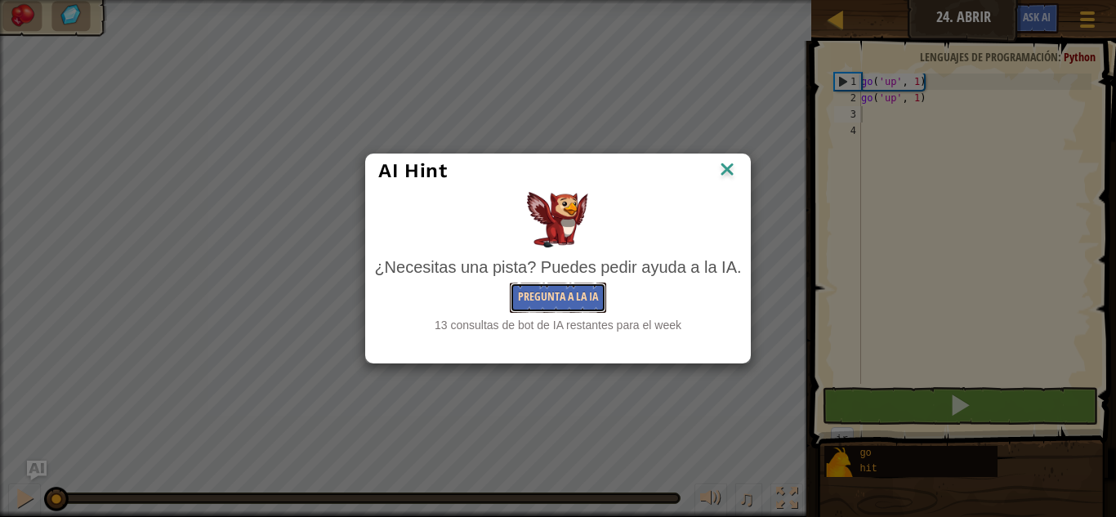
click at [570, 294] on button "Pregunta a la IA" at bounding box center [558, 298] width 96 height 30
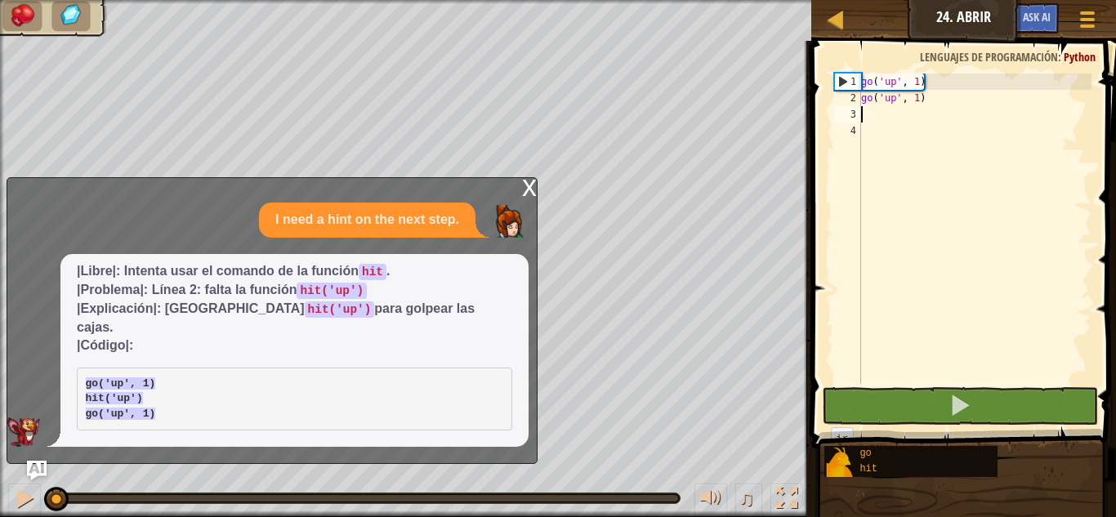
click at [105, 386] on code "go('up', 1) hit('up') go('up', 1)" at bounding box center [121, 399] width 70 height 42
